Goal: Navigation & Orientation: Find specific page/section

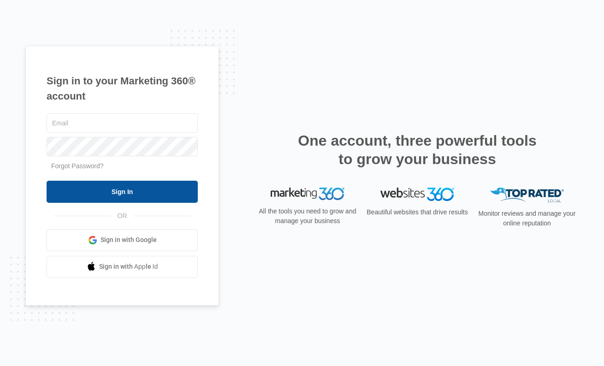
type input "[PERSON_NAME][EMAIL_ADDRESS][PERSON_NAME][DOMAIN_NAME]"
click at [122, 189] on input "Sign In" at bounding box center [122, 192] width 151 height 22
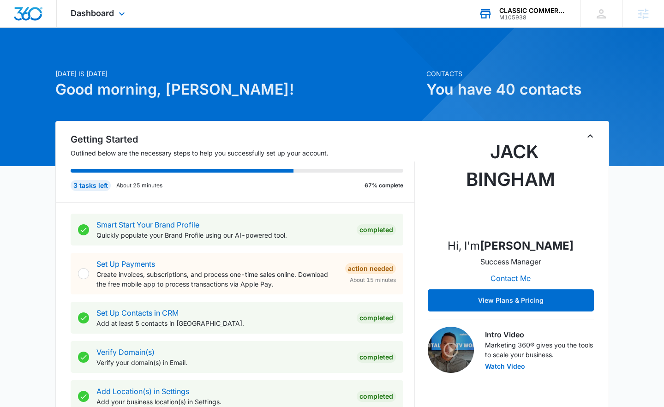
click at [501, 16] on div "M105938" at bounding box center [532, 17] width 67 height 6
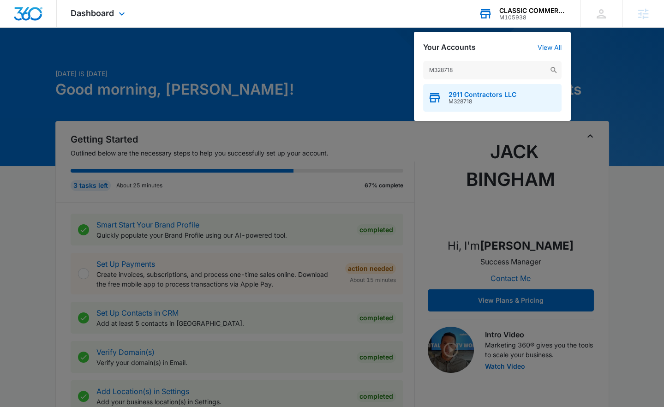
type input "M328718"
click at [462, 92] on span "2911 Contractors LLC" at bounding box center [482, 94] width 68 height 7
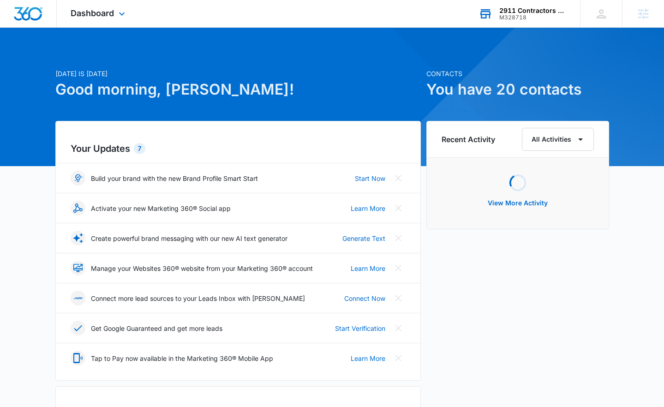
click at [88, 18] on div "Dashboard Apps Reputation Forms CRM Email Social Content Ads Intelligence Files…" at bounding box center [99, 13] width 84 height 27
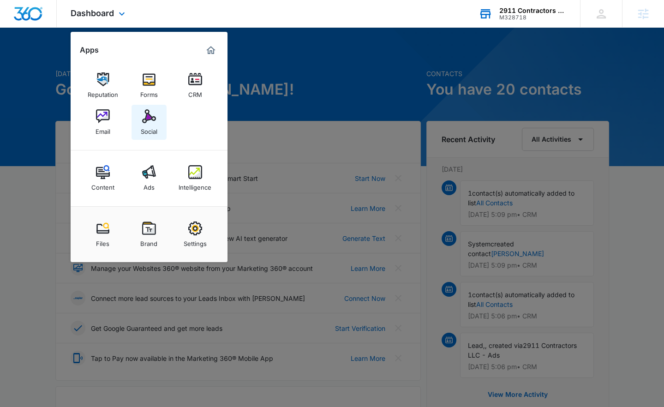
click at [144, 123] on img at bounding box center [149, 116] width 14 height 14
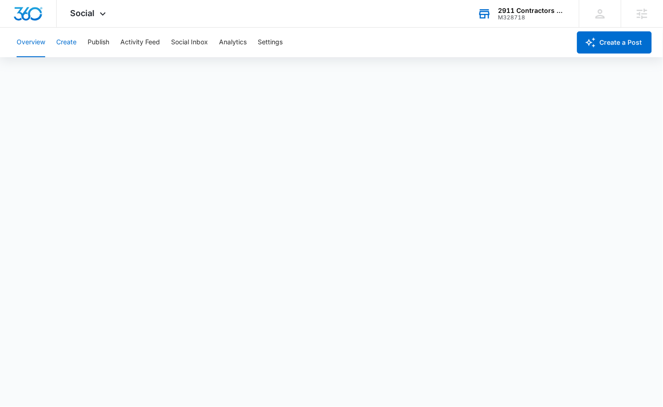
click at [73, 41] on button "Create" at bounding box center [66, 43] width 20 height 30
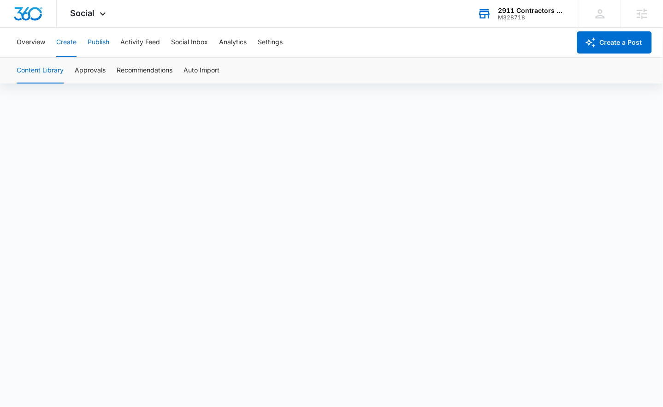
click at [88, 38] on button "Publish" at bounding box center [99, 43] width 22 height 30
click at [145, 44] on button "Activity Feed" at bounding box center [140, 43] width 40 height 30
click at [107, 45] on button "Publish" at bounding box center [99, 43] width 22 height 30
click at [83, 72] on button "Schedules" at bounding box center [70, 71] width 31 height 26
click at [78, 42] on div "Overview Create Publish Activity Feed Social Inbox Analytics Settings" at bounding box center [291, 43] width 560 height 30
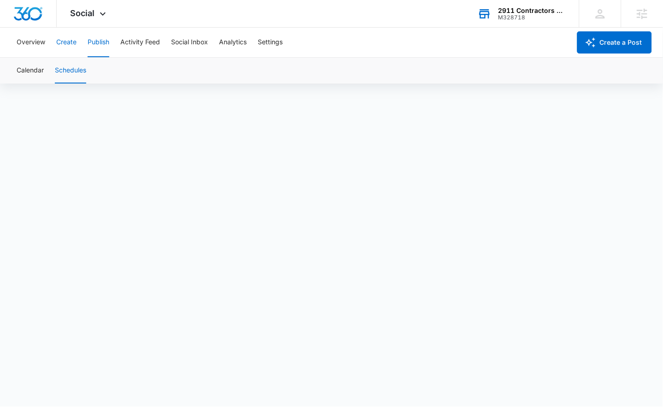
click at [69, 44] on button "Create" at bounding box center [66, 43] width 20 height 30
click at [89, 66] on button "Approvals" at bounding box center [90, 71] width 31 height 26
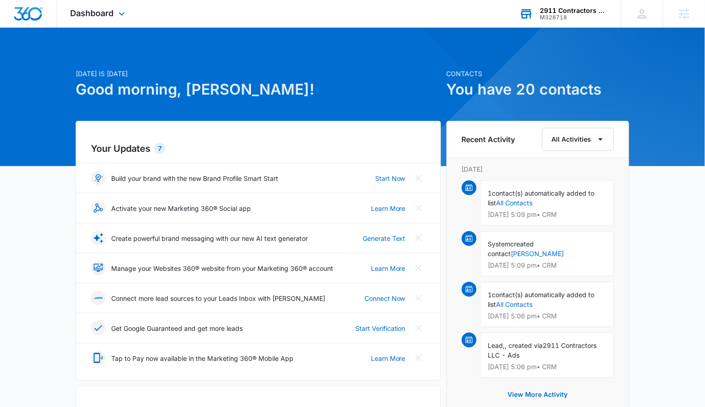
click at [568, 16] on div "M328718" at bounding box center [573, 17] width 67 height 6
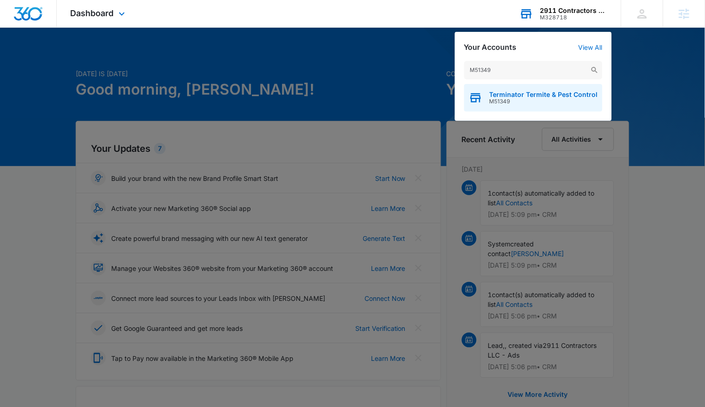
type input "M51349"
click at [498, 95] on span "Terminator Termite & Pest Control" at bounding box center [543, 94] width 108 height 7
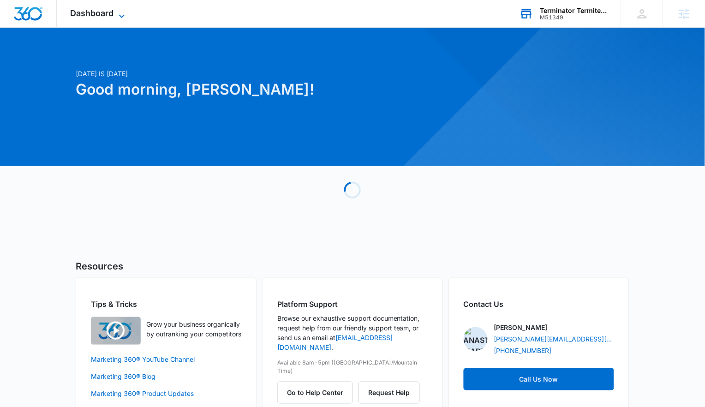
click at [90, 10] on span "Dashboard" at bounding box center [92, 13] width 43 height 10
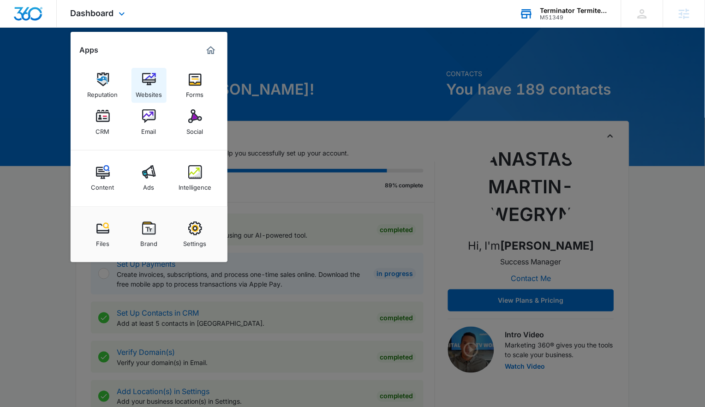
click at [140, 95] on div "Websites" at bounding box center [149, 92] width 26 height 12
